Goal: Information Seeking & Learning: Learn about a topic

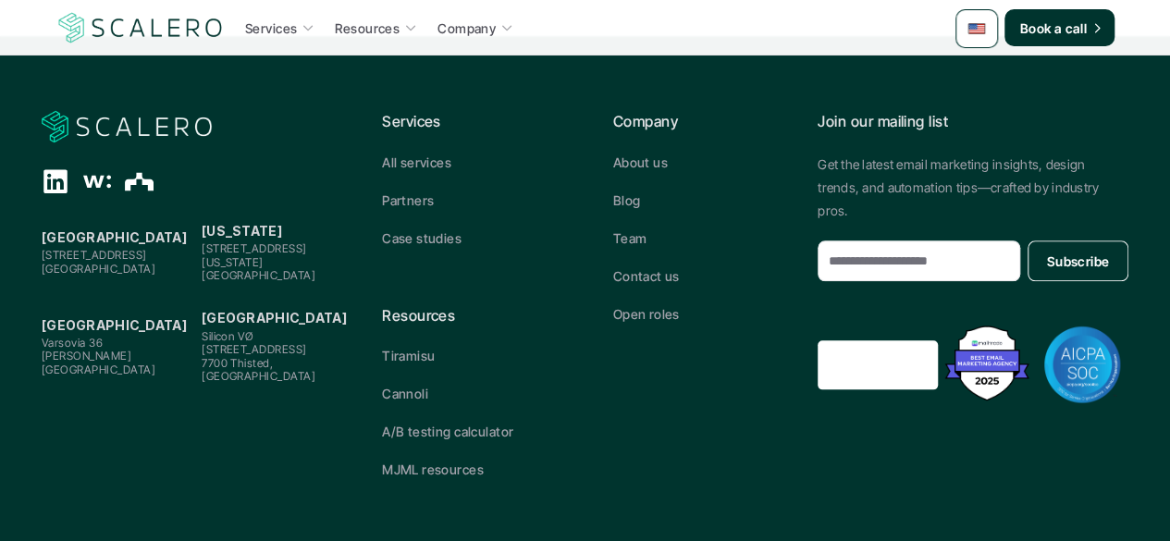
scroll to position [864, 0]
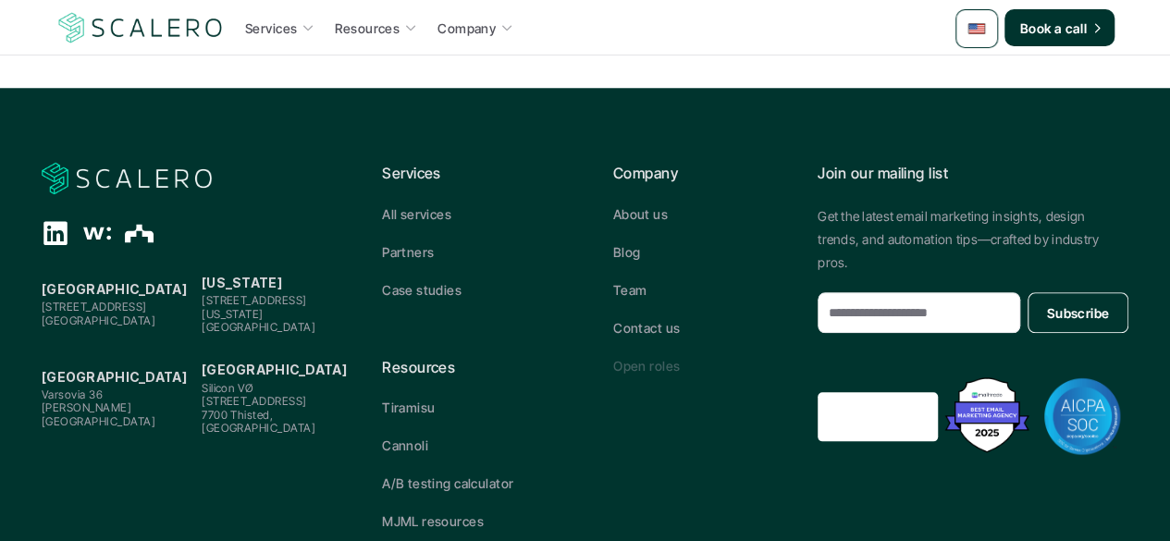
click at [658, 356] on p "Open roles" at bounding box center [646, 365] width 67 height 19
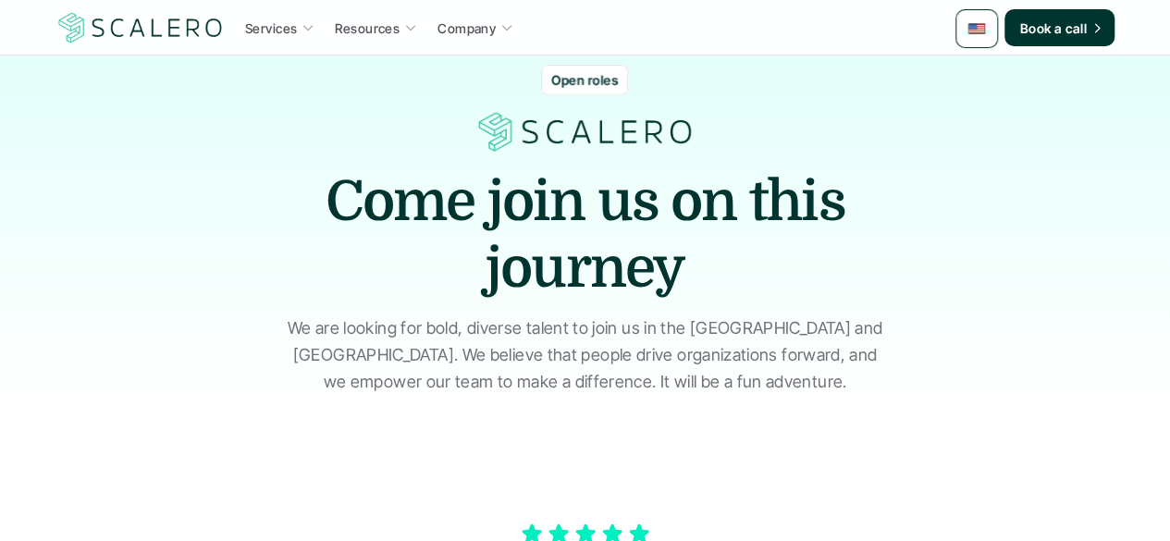
scroll to position [0, 0]
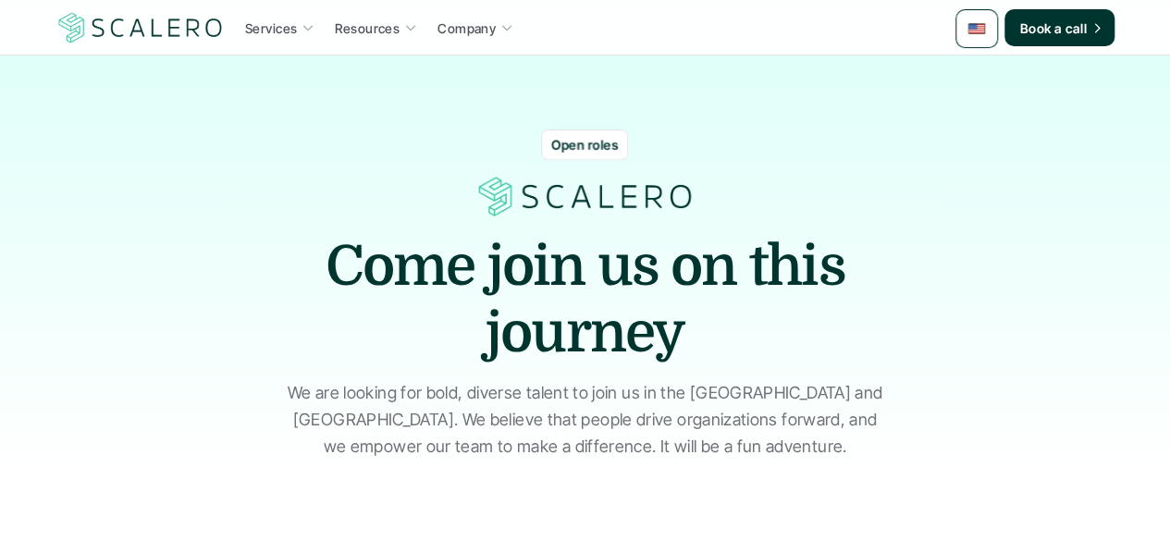
click at [561, 147] on p "Open roles" at bounding box center [584, 144] width 67 height 19
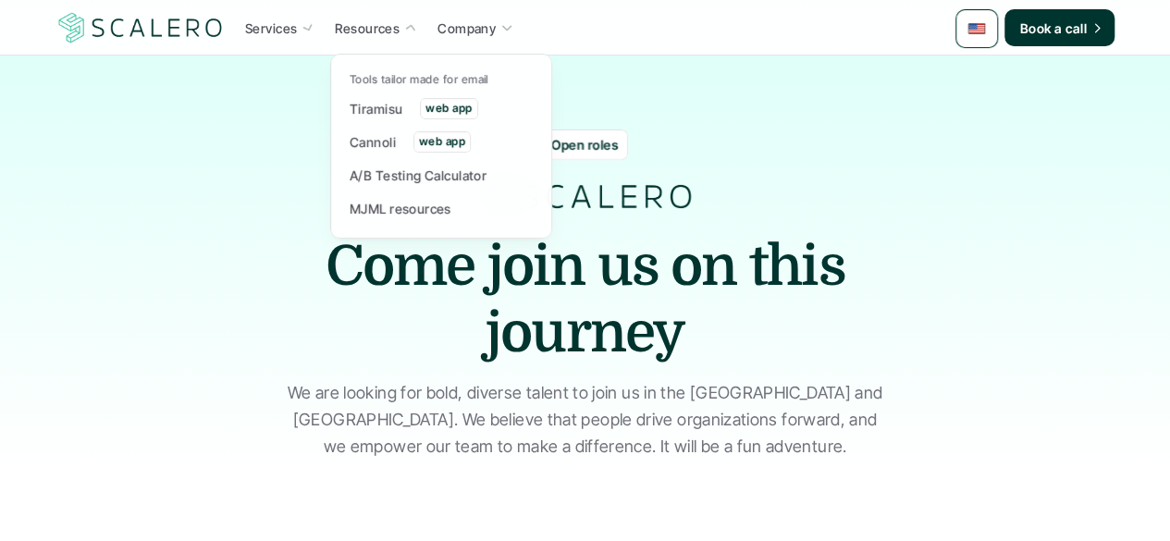
click at [390, 29] on p "Resources" at bounding box center [367, 27] width 65 height 19
click at [376, 174] on p "A/B Testing Calculator" at bounding box center [418, 175] width 137 height 19
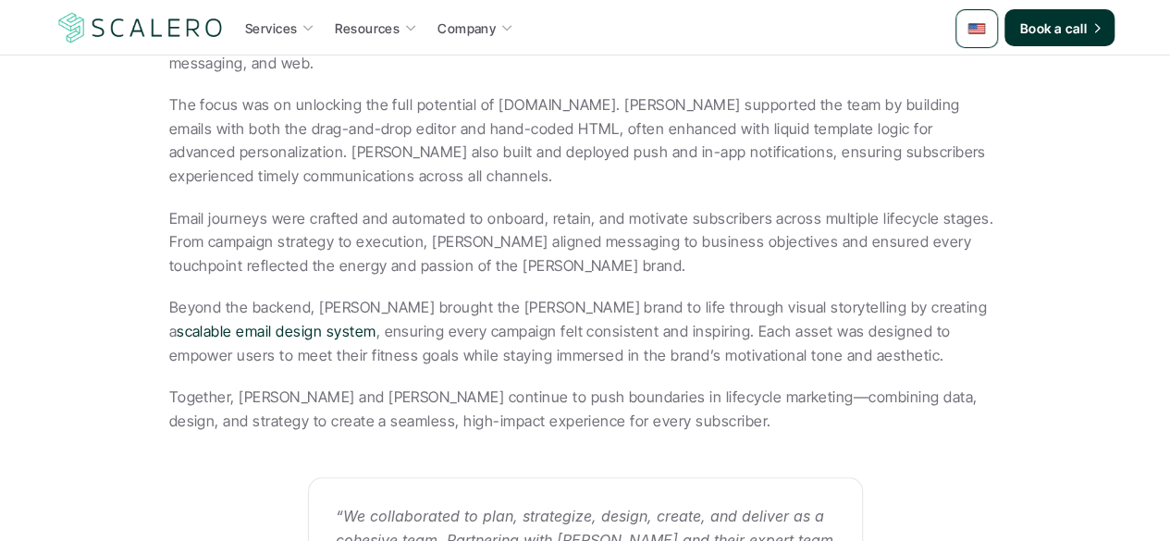
scroll to position [767, 0]
click at [376, 323] on link "scalable email design system" at bounding box center [276, 332] width 199 height 18
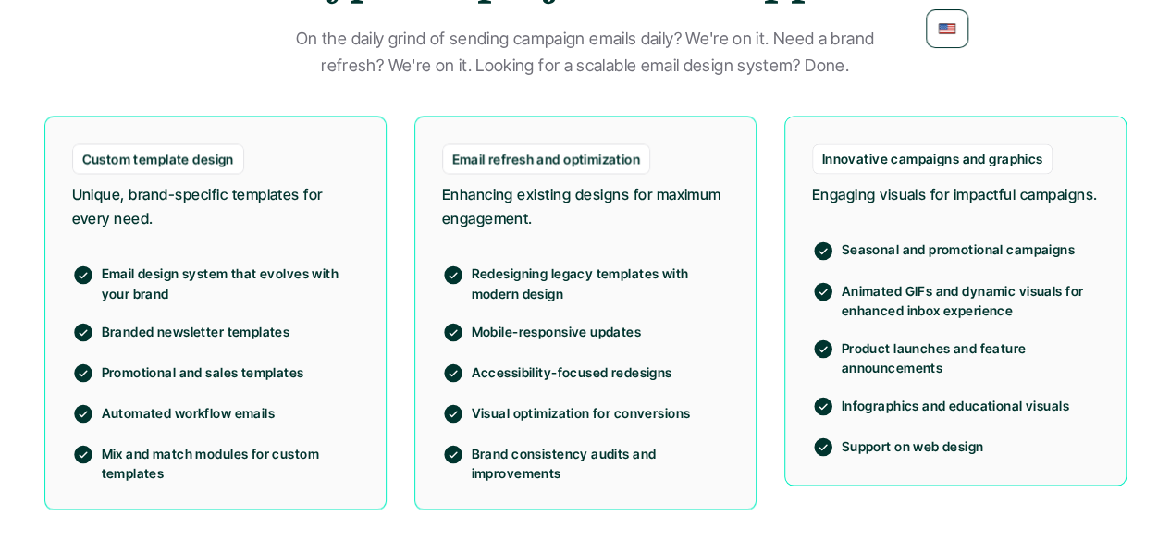
scroll to position [1472, 0]
